Goal: Task Accomplishment & Management: Manage account settings

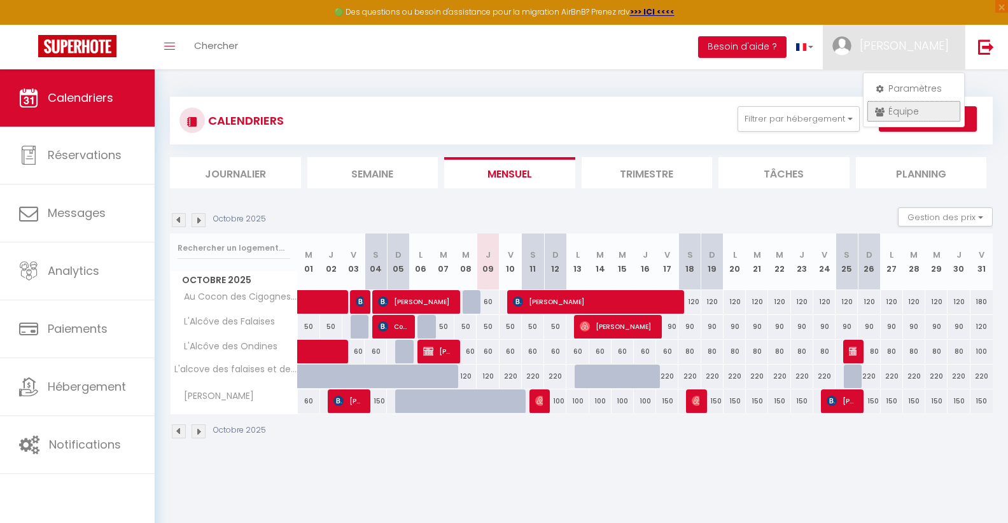
click at [896, 112] on link "Équipe" at bounding box center [913, 112] width 94 height 22
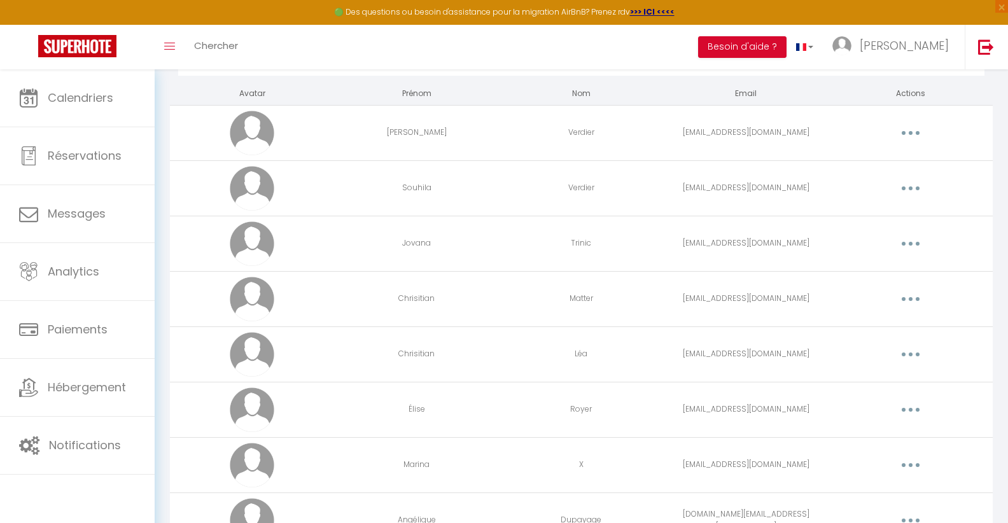
scroll to position [134, 0]
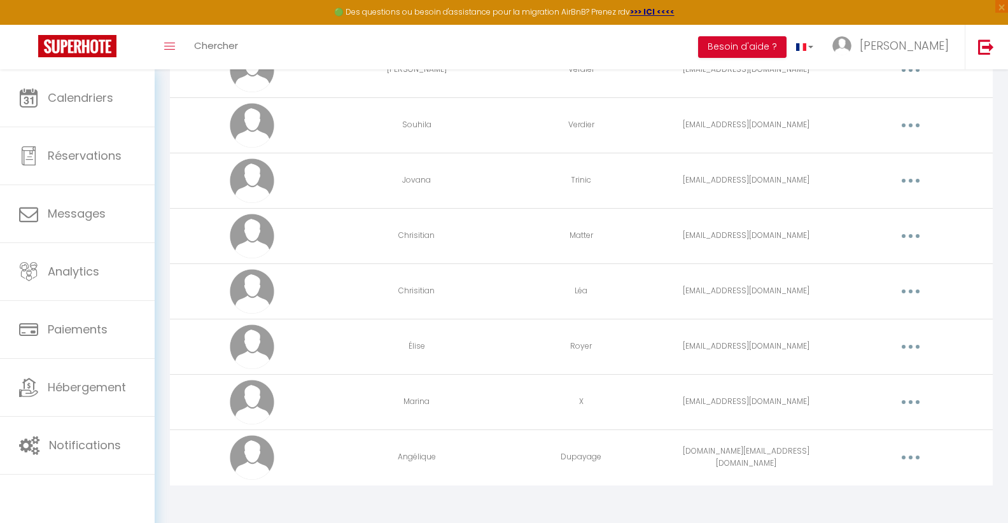
click at [908, 455] on button "button" at bounding box center [911, 457] width 36 height 20
click at [867, 487] on link "Editer" at bounding box center [877, 487] width 94 height 22
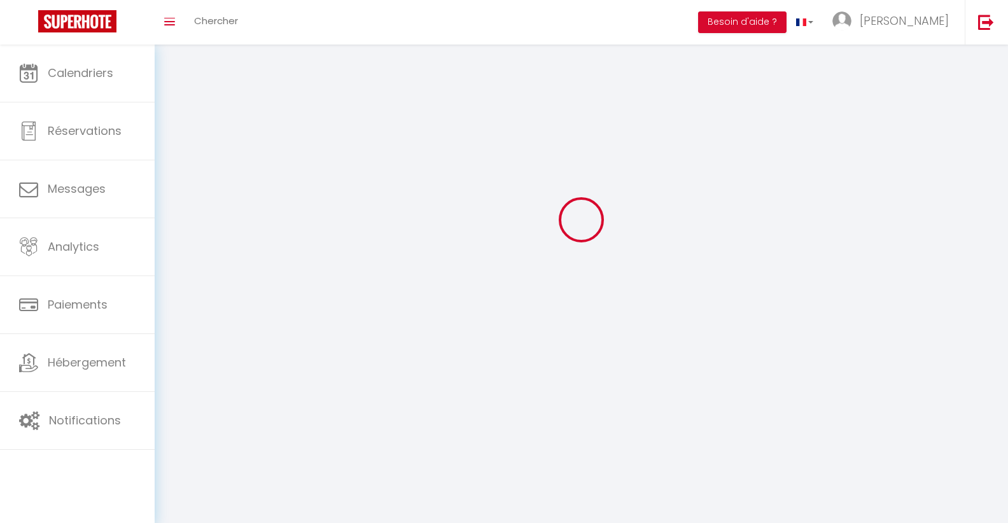
type input "[EMAIL_ADDRESS][PERSON_NAME][DOMAIN_NAME]"
select select
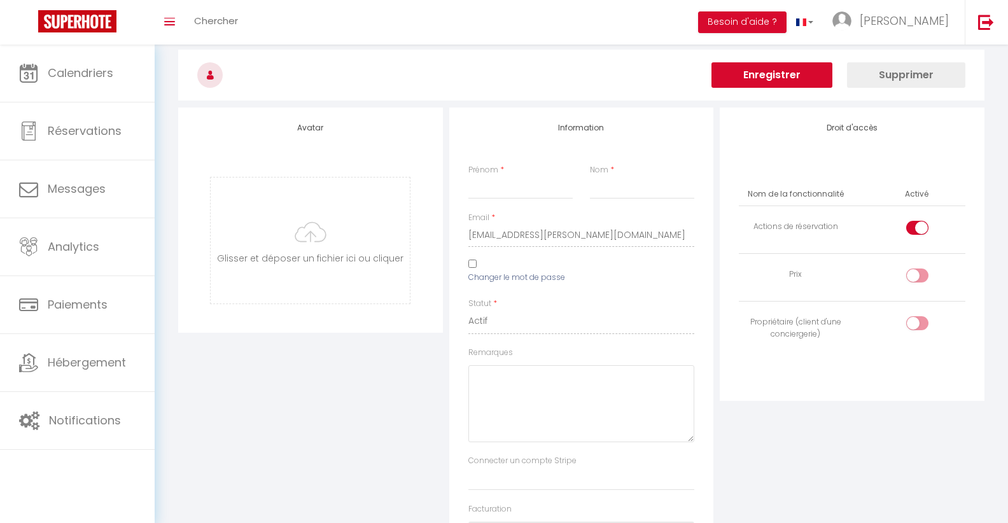
type input "Angélique"
type input "Dupayage"
type input "[DOMAIN_NAME][EMAIL_ADDRESS][DOMAIN_NAME]"
type textarea "[URL][DOMAIN_NAME]"
checkbox input "true"
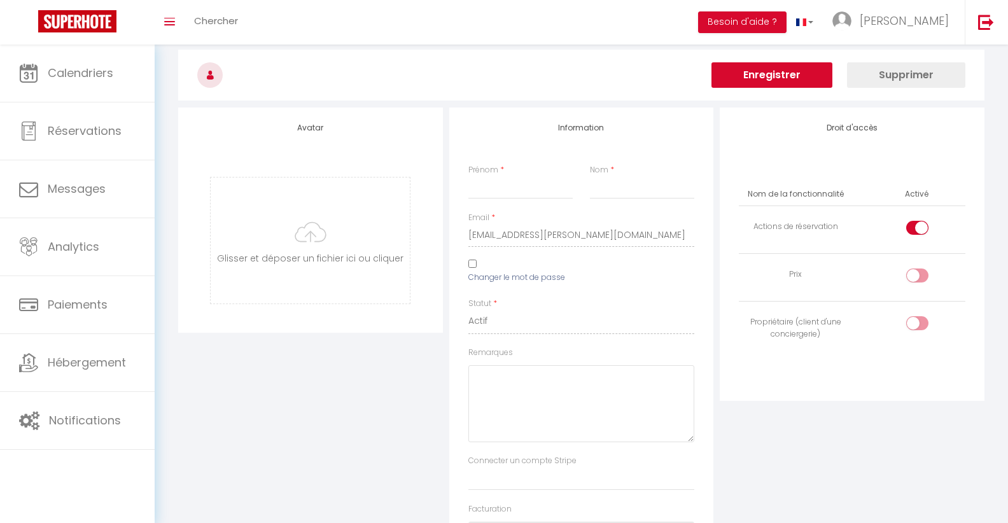
checkbox input "false"
checkbox input "true"
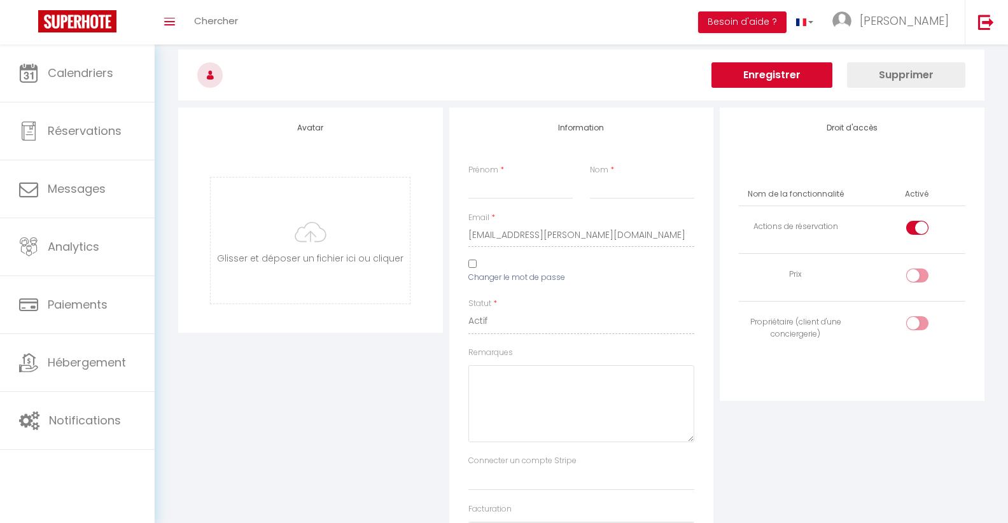
checkbox input "true"
checkbox input "false"
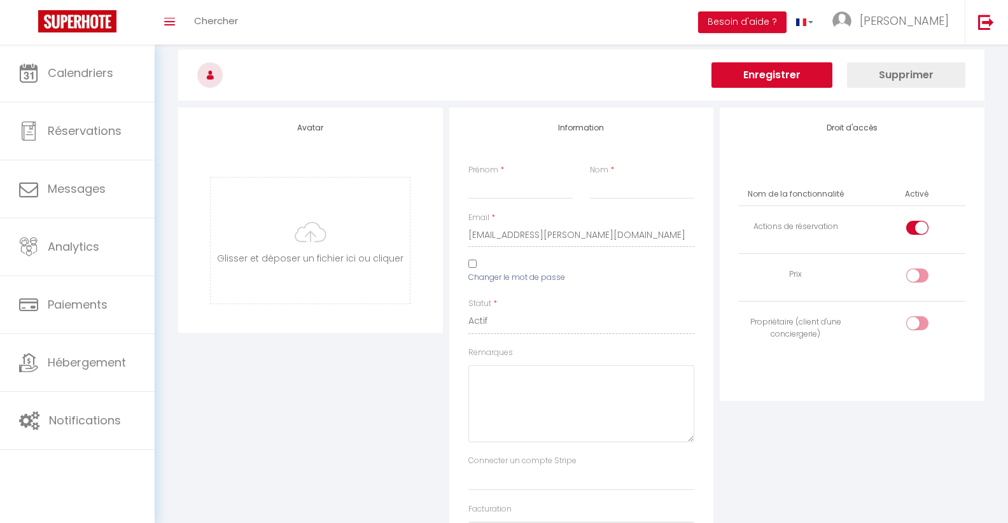
checkbox input "false"
checkbox input "true"
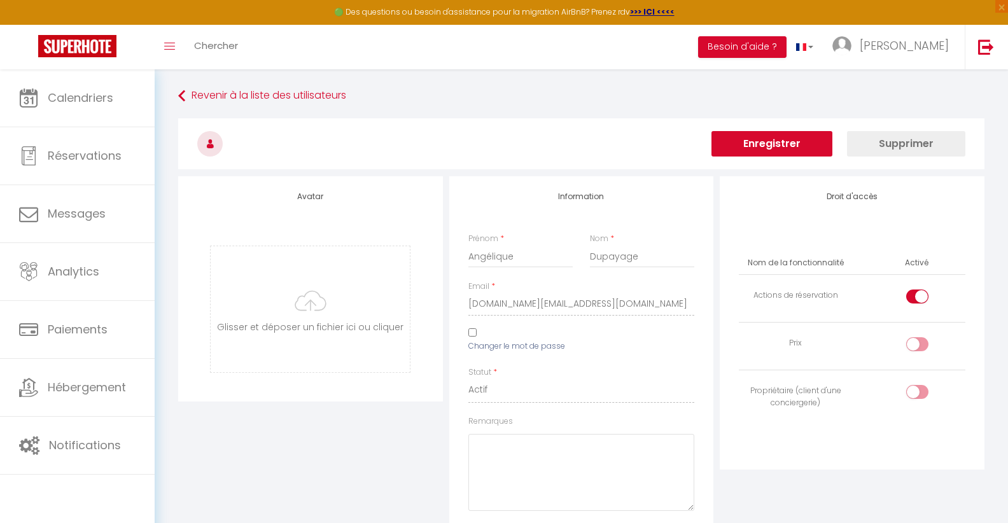
click at [893, 150] on button "Supprimer" at bounding box center [906, 143] width 118 height 25
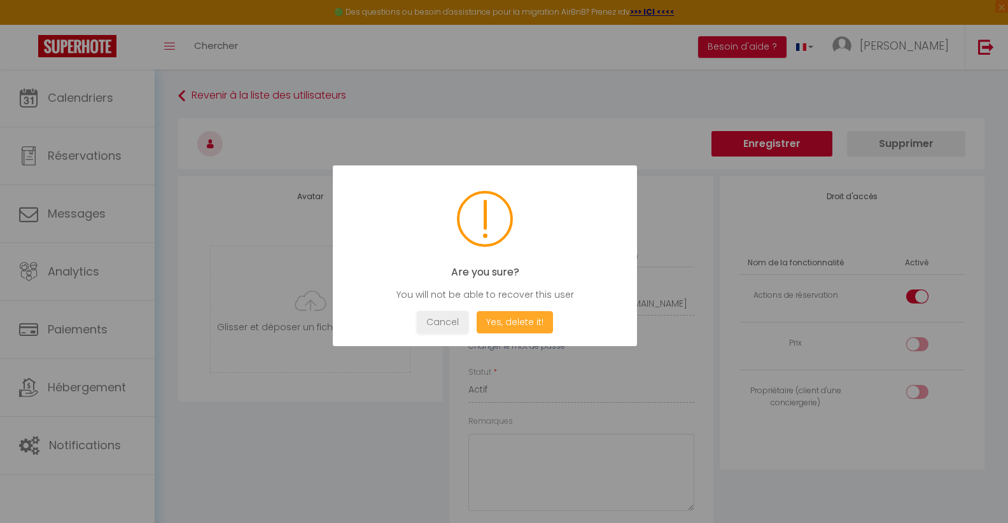
click at [512, 326] on button "Yes, delete it!" at bounding box center [514, 322] width 76 height 22
click at [487, 324] on button "OK" at bounding box center [485, 322] width 32 height 22
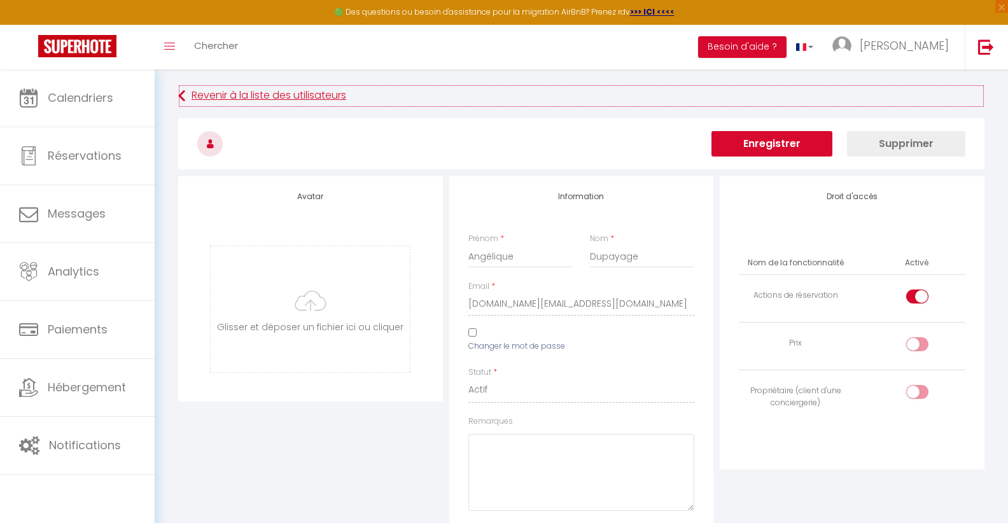
click at [185, 92] on icon at bounding box center [181, 96] width 7 height 23
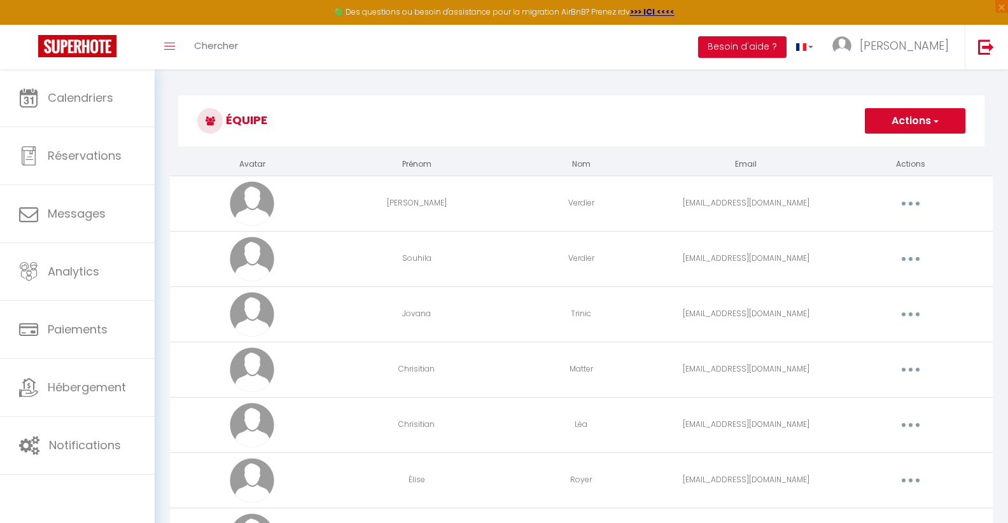
click at [946, 118] on button "Actions" at bounding box center [915, 120] width 101 height 25
click at [931, 148] on link "Ajouter un nouvel utilisateur" at bounding box center [889, 149] width 150 height 17
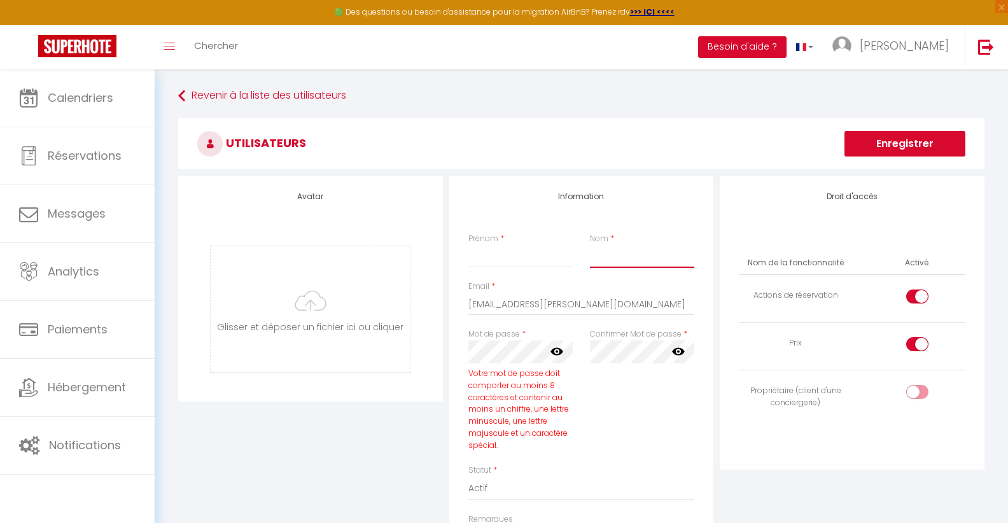
click at [627, 256] on input "Nom" at bounding box center [642, 256] width 105 height 23
drag, startPoint x: 628, startPoint y: 306, endPoint x: 354, endPoint y: 279, distance: 274.9
click at [468, 293] on input "[EMAIL_ADDRESS][PERSON_NAME][DOMAIN_NAME]" at bounding box center [581, 304] width 226 height 23
type input "[DOMAIN_NAME]"
click at [495, 261] on input "Prénom" at bounding box center [520, 256] width 105 height 23
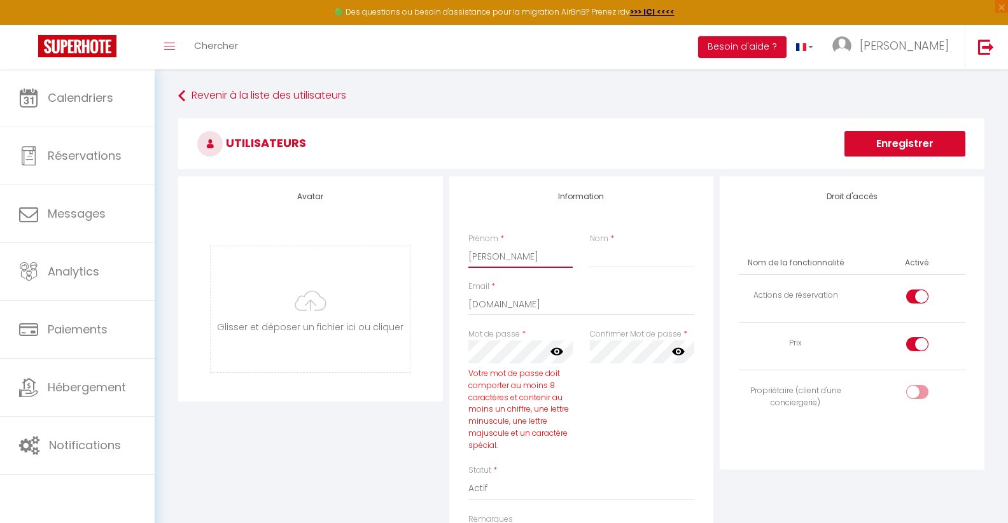
type input "[PERSON_NAME]"
click at [625, 260] on input "Nom" at bounding box center [642, 256] width 105 height 23
type input "Dupayage"
click at [680, 352] on icon at bounding box center [678, 351] width 13 height 13
click at [922, 349] on input "checkbox" at bounding box center [928, 346] width 22 height 19
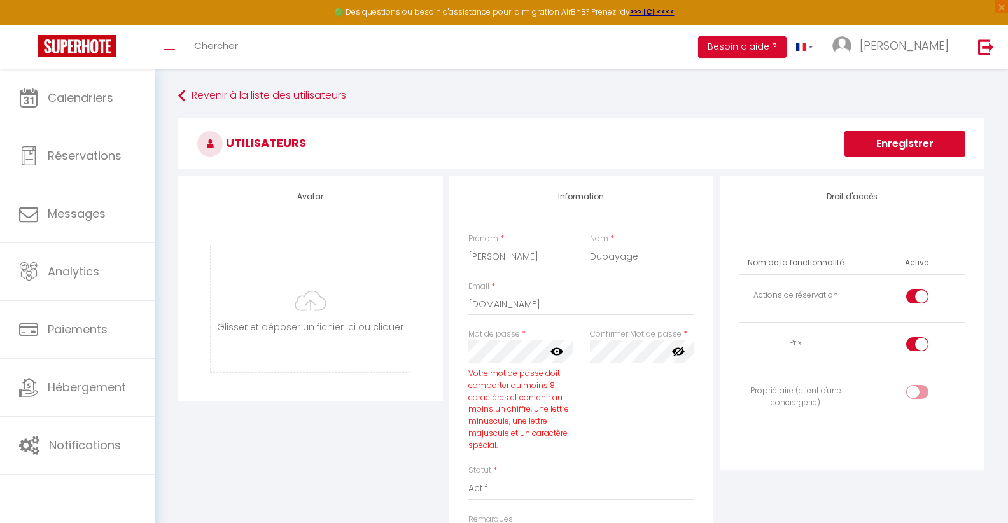
checkbox input "false"
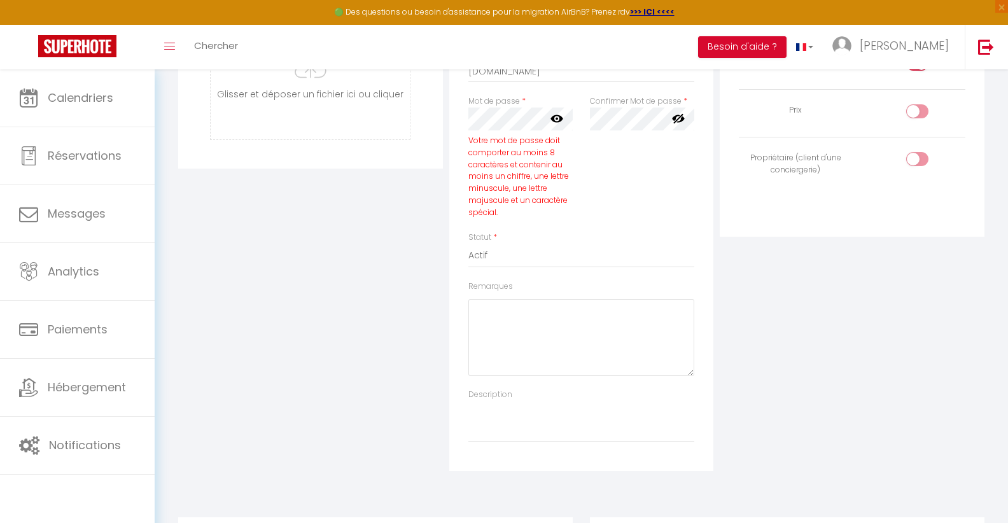
scroll to position [233, 0]
click at [552, 118] on icon at bounding box center [556, 119] width 13 height 8
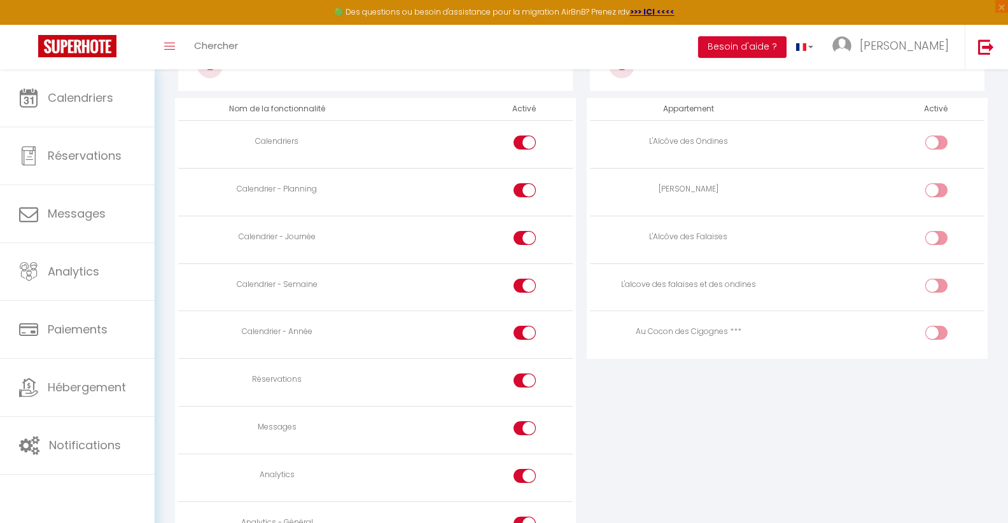
scroll to position [653, 0]
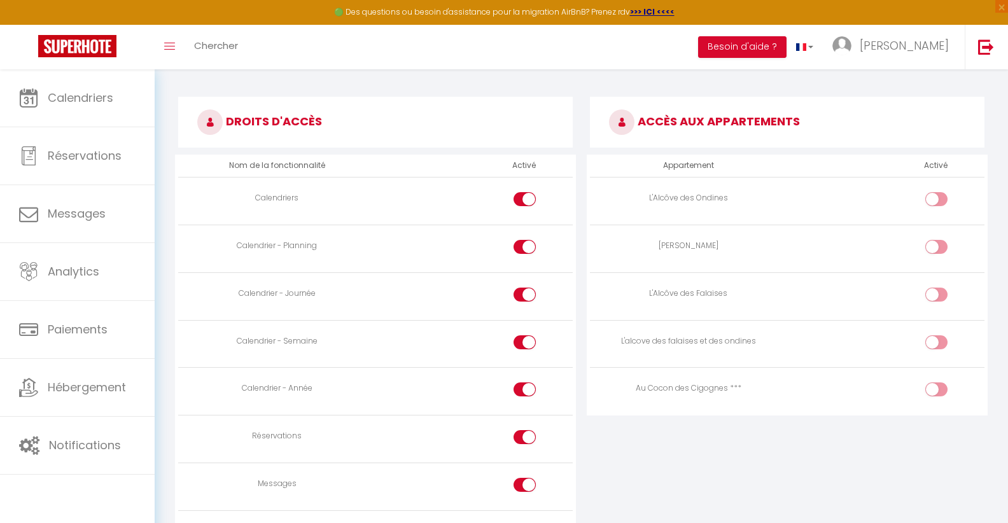
click at [933, 246] on div at bounding box center [936, 247] width 22 height 14
click at [936, 246] on input "checkbox" at bounding box center [947, 249] width 22 height 19
checkbox input "true"
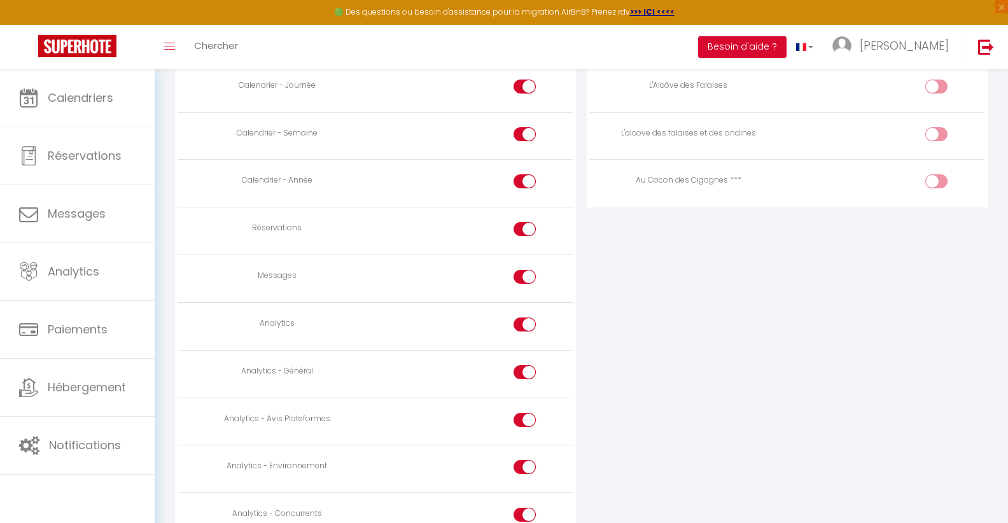
scroll to position [862, 0]
click at [529, 323] on input "checkbox" at bounding box center [536, 326] width 22 height 19
checkbox input "false"
click at [527, 365] on input "checkbox" at bounding box center [536, 374] width 22 height 19
checkbox input "false"
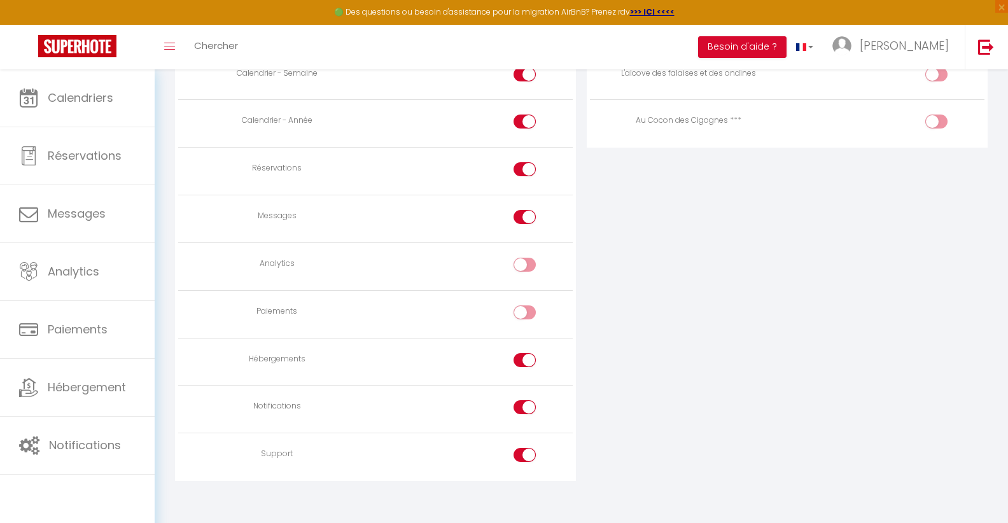
scroll to position [0, 0]
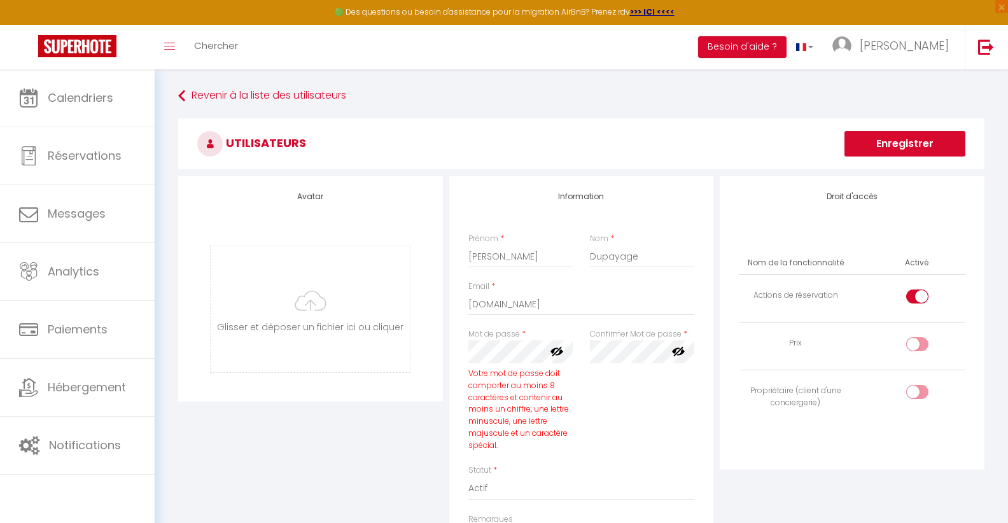
click at [873, 162] on h3 "Utilisateurs" at bounding box center [581, 143] width 806 height 51
click at [873, 151] on button "Enregistrer" at bounding box center [904, 143] width 121 height 25
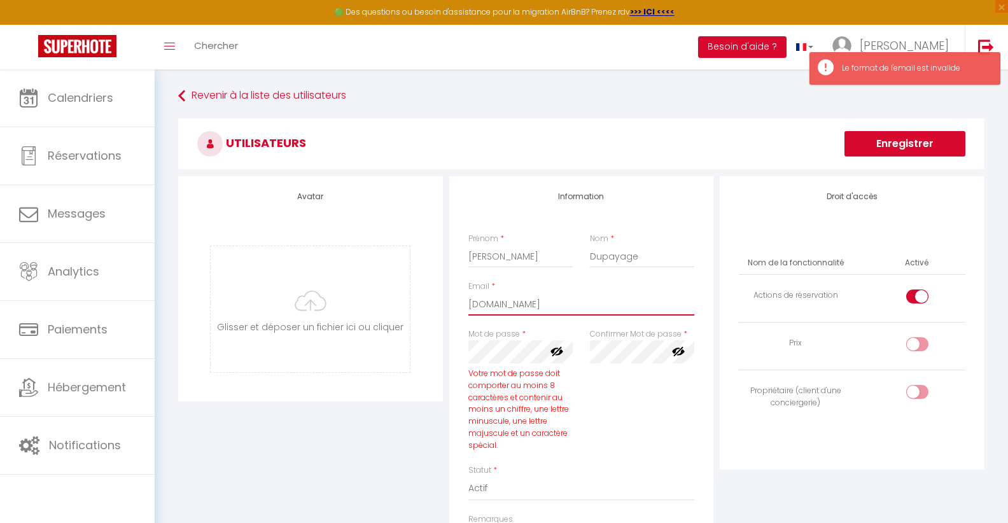
click at [552, 302] on input "[DOMAIN_NAME]" at bounding box center [581, 304] width 226 height 23
click at [562, 302] on input "[DOMAIN_NAME]" at bounding box center [581, 304] width 226 height 23
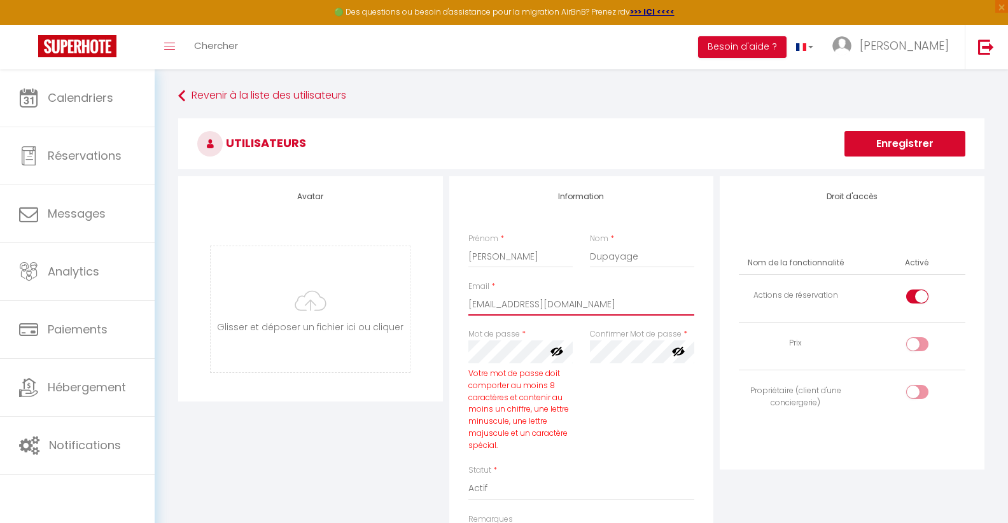
type input "[EMAIL_ADDRESS][DOMAIN_NAME]"
click at [882, 141] on button "Enregistrer" at bounding box center [904, 143] width 121 height 25
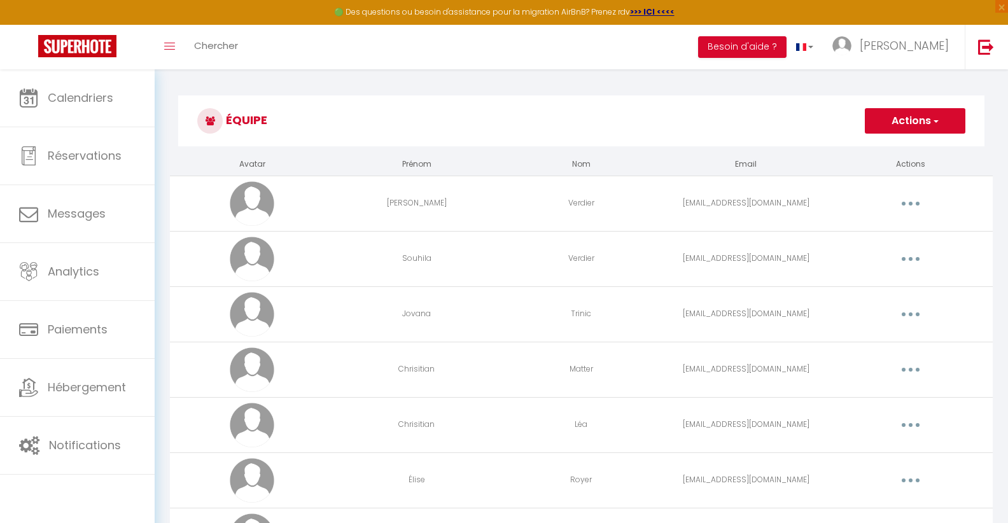
scroll to position [189, 0]
